Goal: Entertainment & Leisure: Consume media (video, audio)

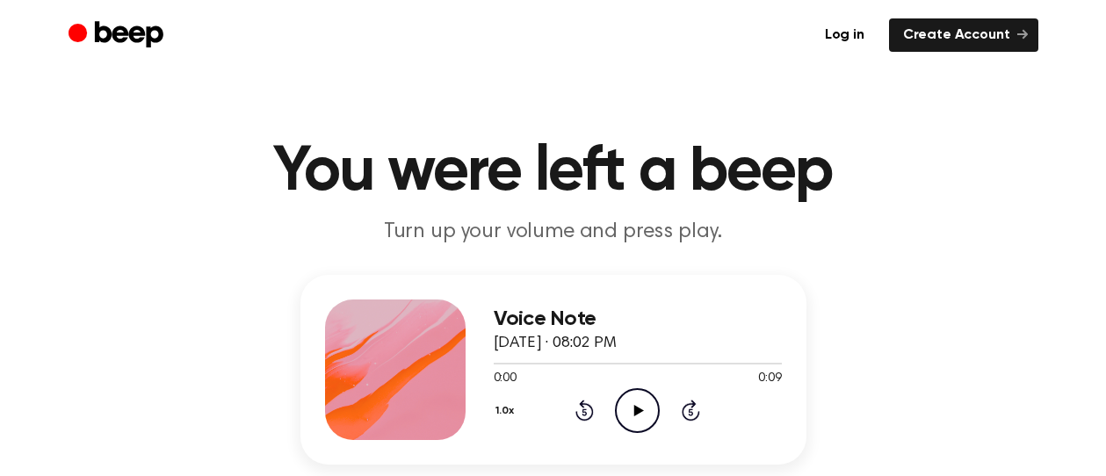
click at [638, 401] on icon "Play Audio" at bounding box center [637, 410] width 45 height 45
click at [639, 400] on icon "Play Audio" at bounding box center [637, 410] width 45 height 45
click at [630, 415] on icon "Play Audio" at bounding box center [637, 410] width 45 height 45
click at [647, 398] on icon "Play Audio" at bounding box center [637, 410] width 45 height 45
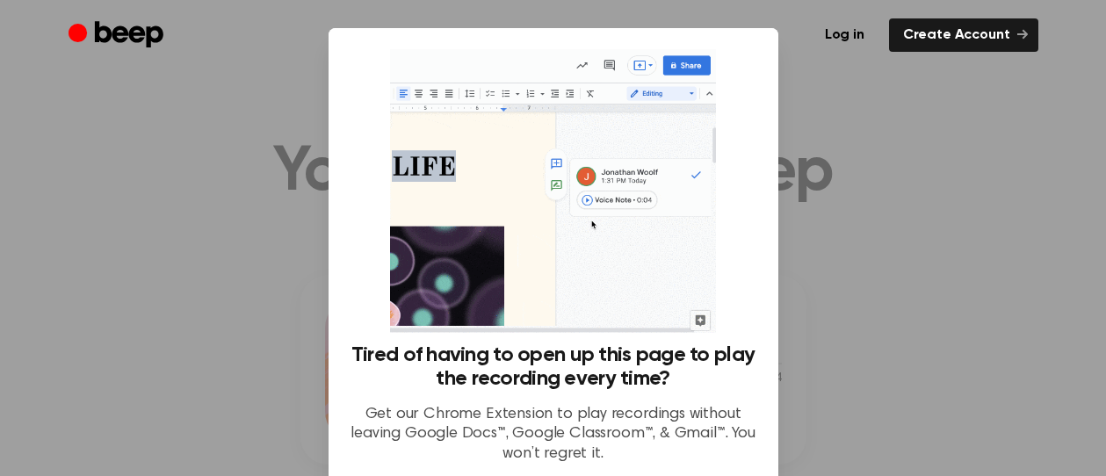
click at [1000, 134] on div at bounding box center [553, 238] width 1106 height 476
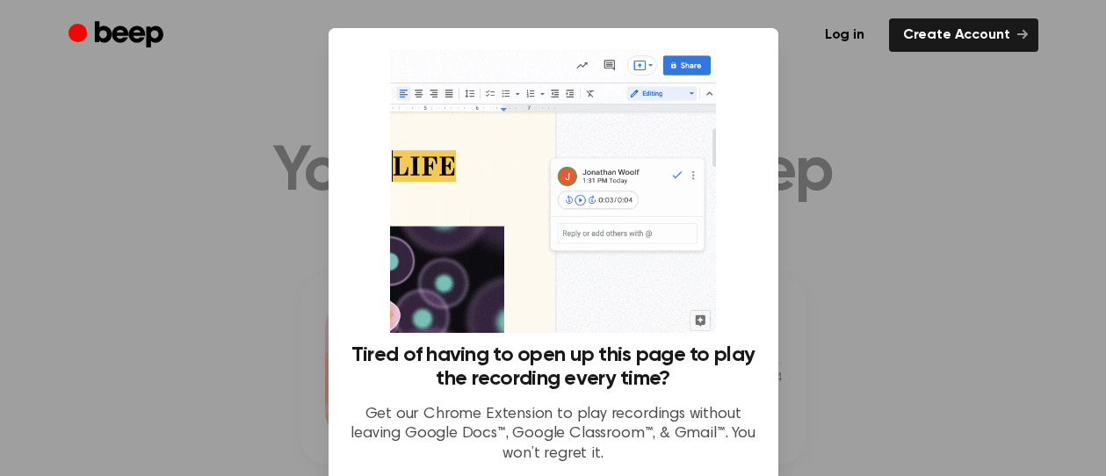
click at [693, 466] on div "Tired of having to open up this page to play the recording every time? Get our …" at bounding box center [554, 410] width 408 height 135
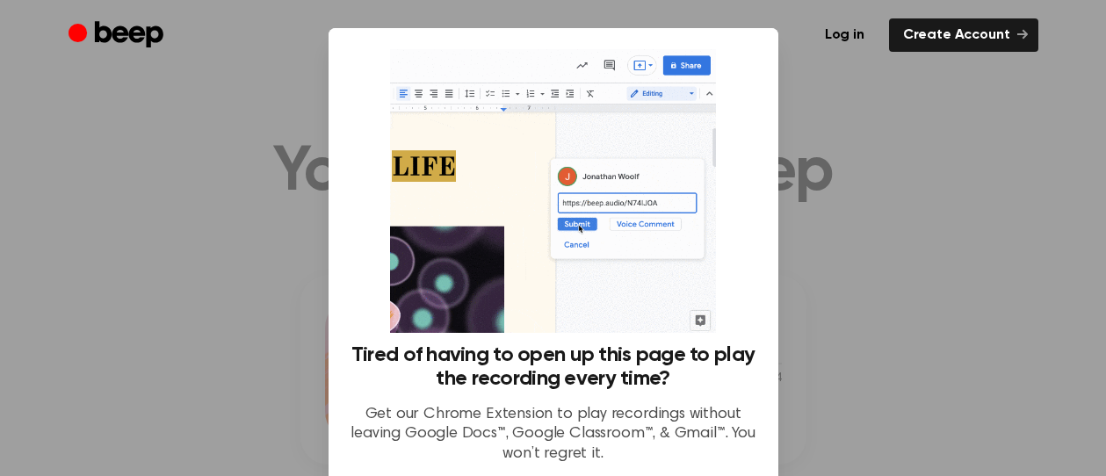
click at [731, 63] on div "Log in Create Account" at bounding box center [554, 35] width 970 height 70
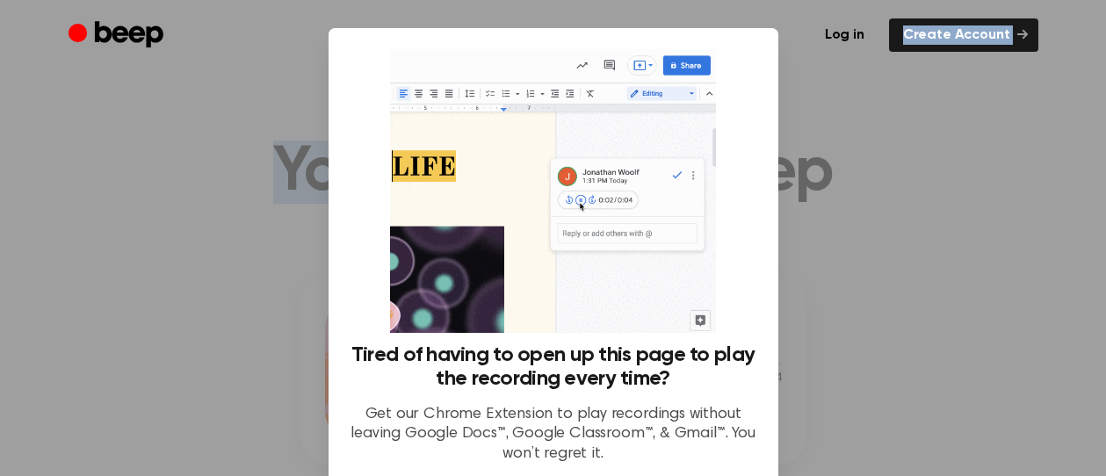
drag, startPoint x: 731, startPoint y: 63, endPoint x: 732, endPoint y: -8, distance: 71.2
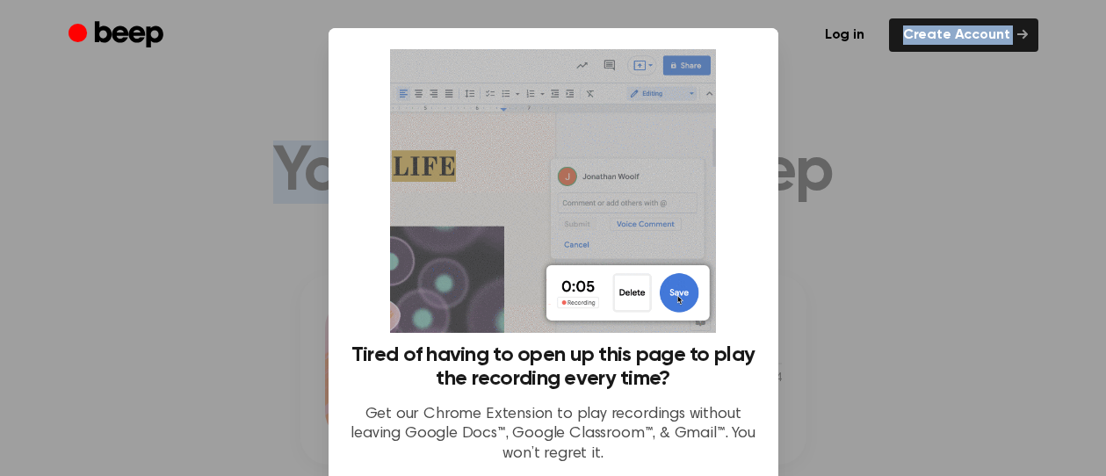
click at [802, 83] on div at bounding box center [553, 238] width 1106 height 476
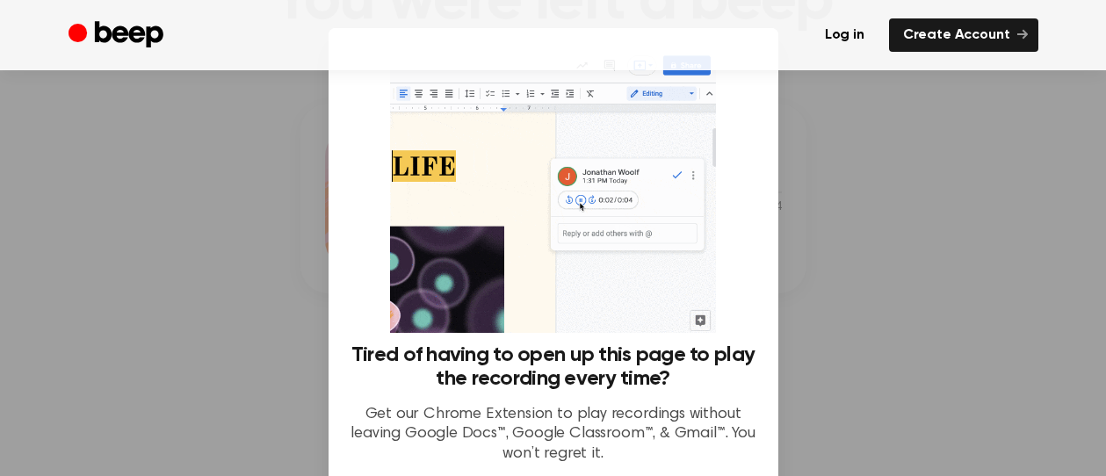
scroll to position [205, 0]
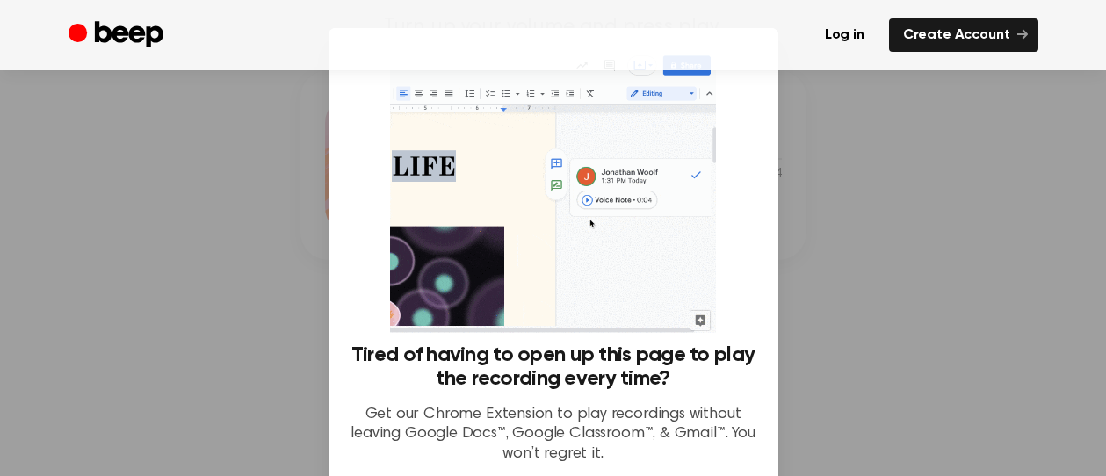
click at [647, 466] on div "Tired of having to open up this page to play the recording every time? Get our …" at bounding box center [554, 410] width 408 height 135
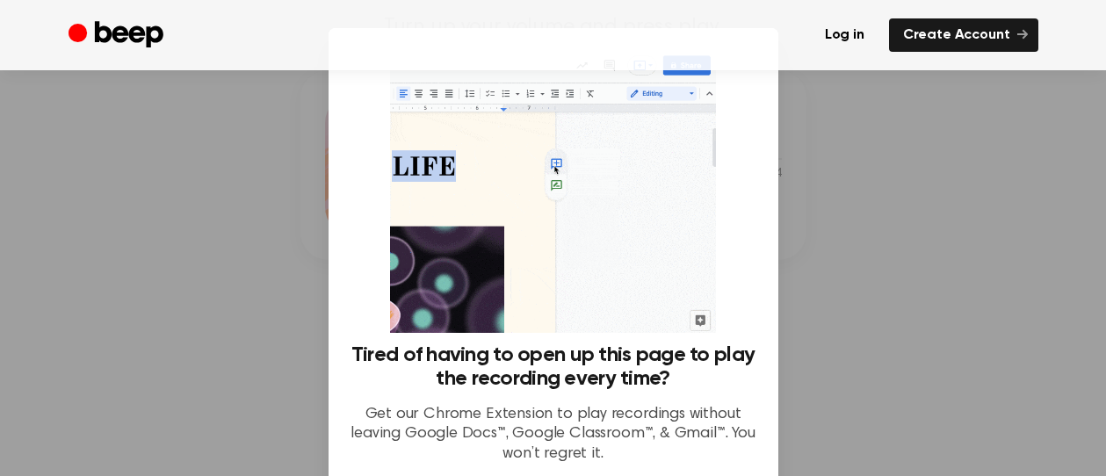
click at [647, 466] on div "Tired of having to open up this page to play the recording every time? Get our …" at bounding box center [554, 410] width 408 height 135
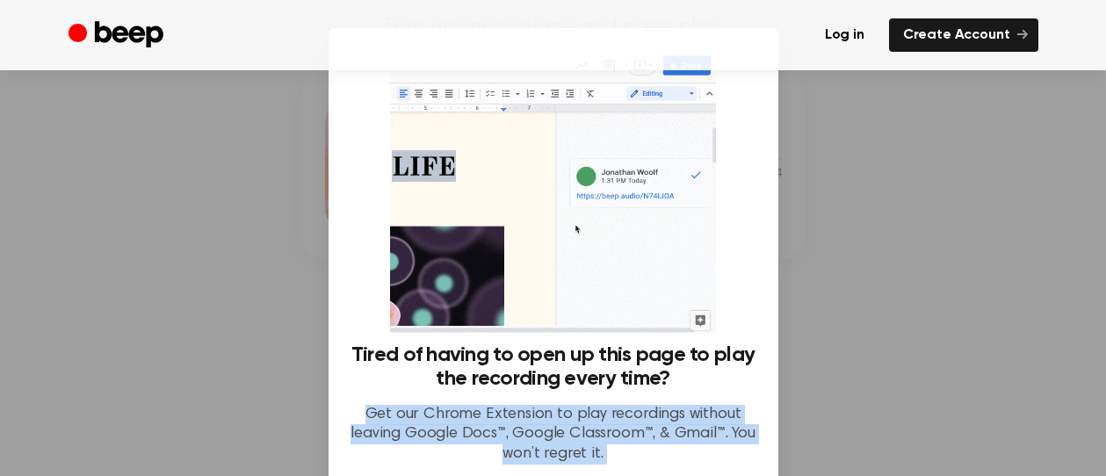
click at [647, 466] on div "Tired of having to open up this page to play the recording every time? Get our …" at bounding box center [554, 410] width 408 height 135
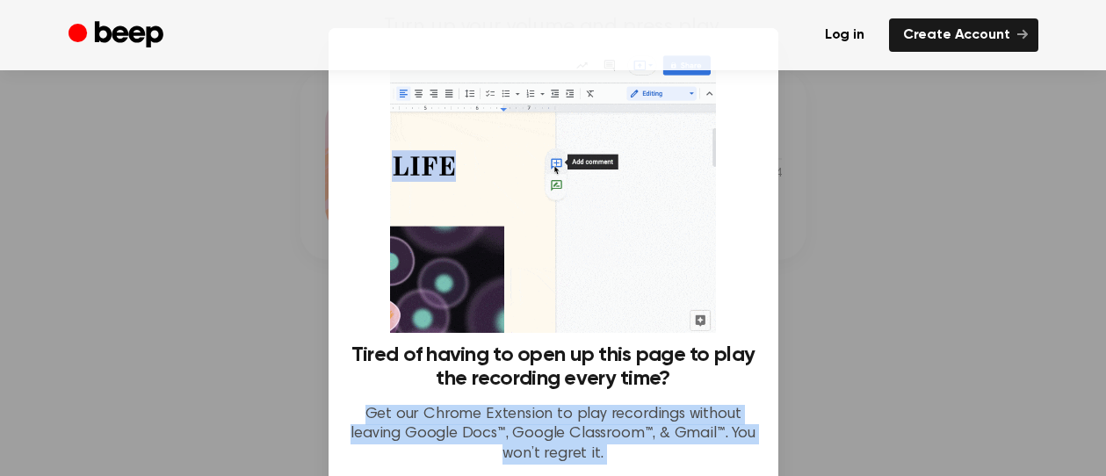
click at [647, 466] on div "Tired of having to open up this page to play the recording every time? Get our …" at bounding box center [554, 410] width 408 height 135
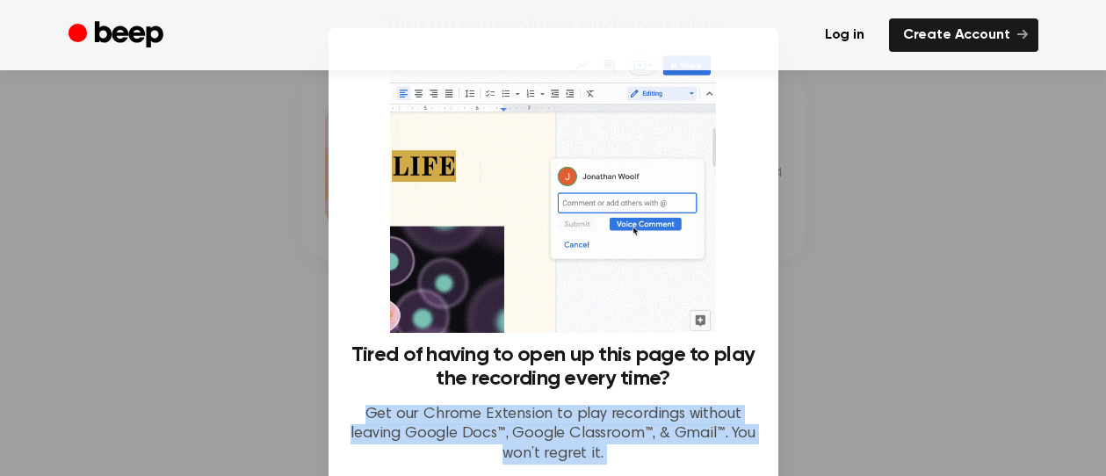
click at [690, 446] on p "Get our Chrome Extension to play recordings without leaving Google Docs™, Googl…" at bounding box center [554, 435] width 408 height 60
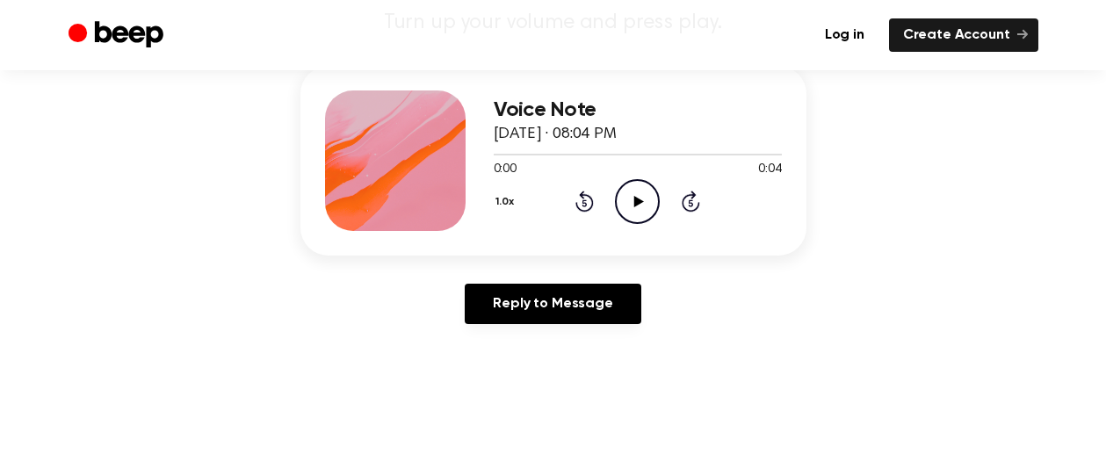
click at [631, 208] on icon "Play Audio" at bounding box center [637, 201] width 45 height 45
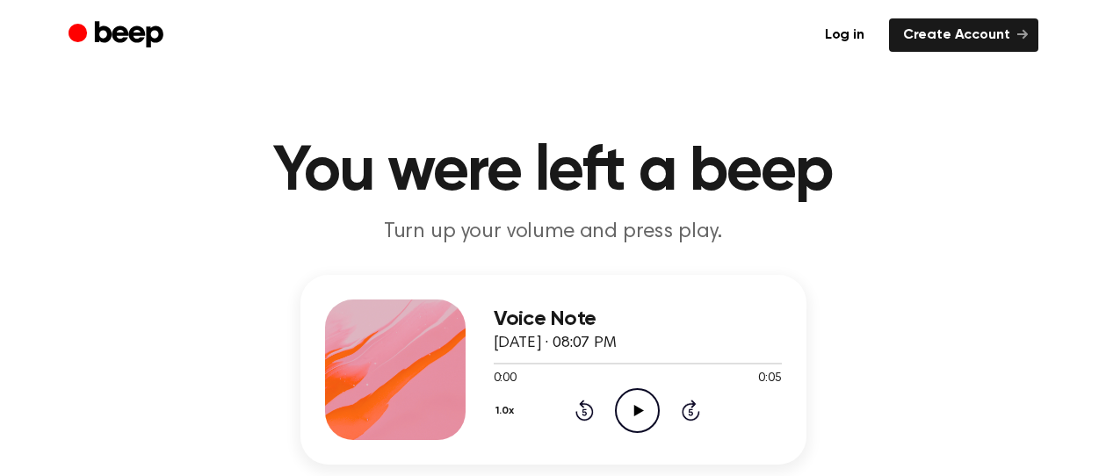
click at [643, 402] on icon "Play Audio" at bounding box center [637, 410] width 45 height 45
click at [645, 401] on icon "Play Audio" at bounding box center [637, 410] width 45 height 45
click at [647, 417] on icon "Play Audio" at bounding box center [637, 410] width 45 height 45
click at [625, 403] on icon "Play Audio" at bounding box center [637, 410] width 45 height 45
click at [641, 394] on icon "Play Audio" at bounding box center [637, 410] width 45 height 45
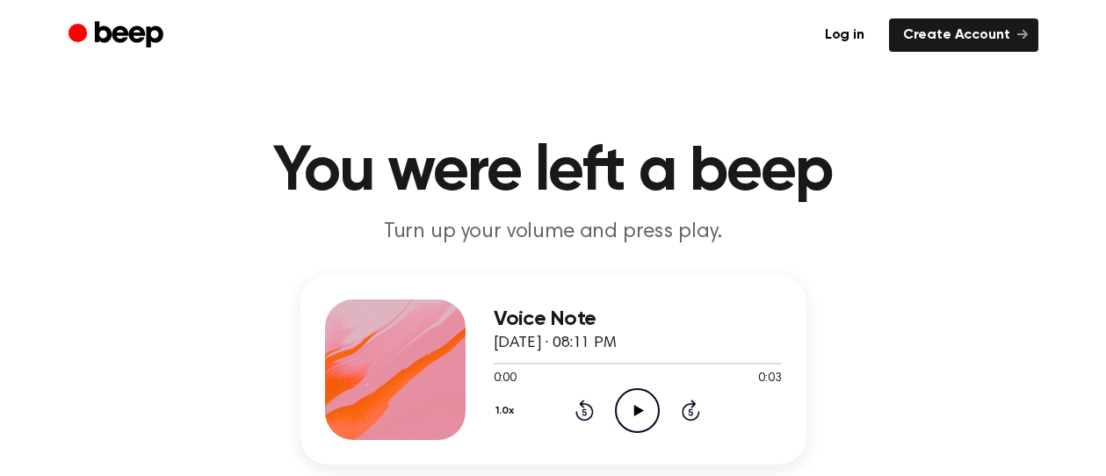
click at [630, 410] on icon "Play Audio" at bounding box center [637, 410] width 45 height 45
click at [629, 408] on icon "Play Audio" at bounding box center [637, 410] width 45 height 45
click at [640, 408] on icon "Play Audio" at bounding box center [637, 410] width 45 height 45
click at [639, 415] on icon "Play Audio" at bounding box center [637, 410] width 45 height 45
click at [639, 409] on icon at bounding box center [639, 410] width 10 height 11
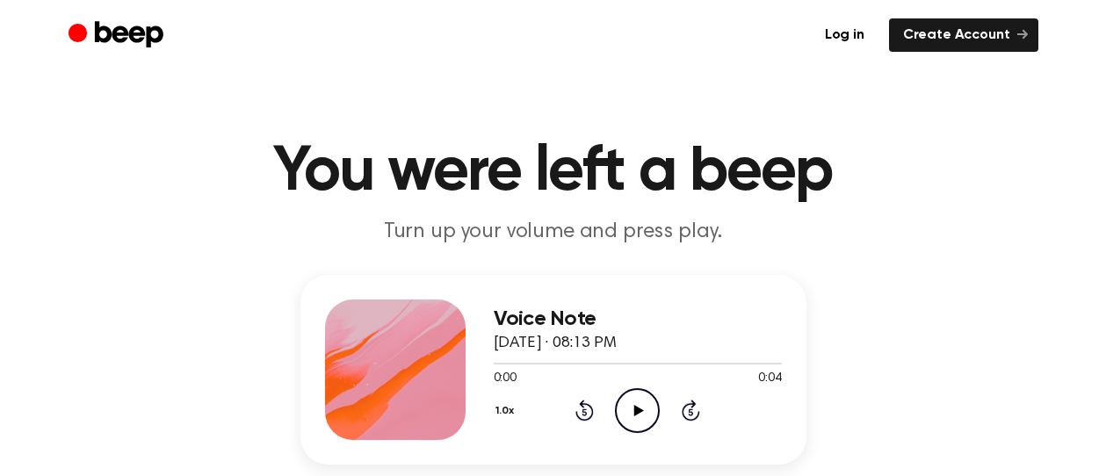
click at [630, 399] on icon "Play Audio" at bounding box center [637, 410] width 45 height 45
